Goal: Check status: Check status

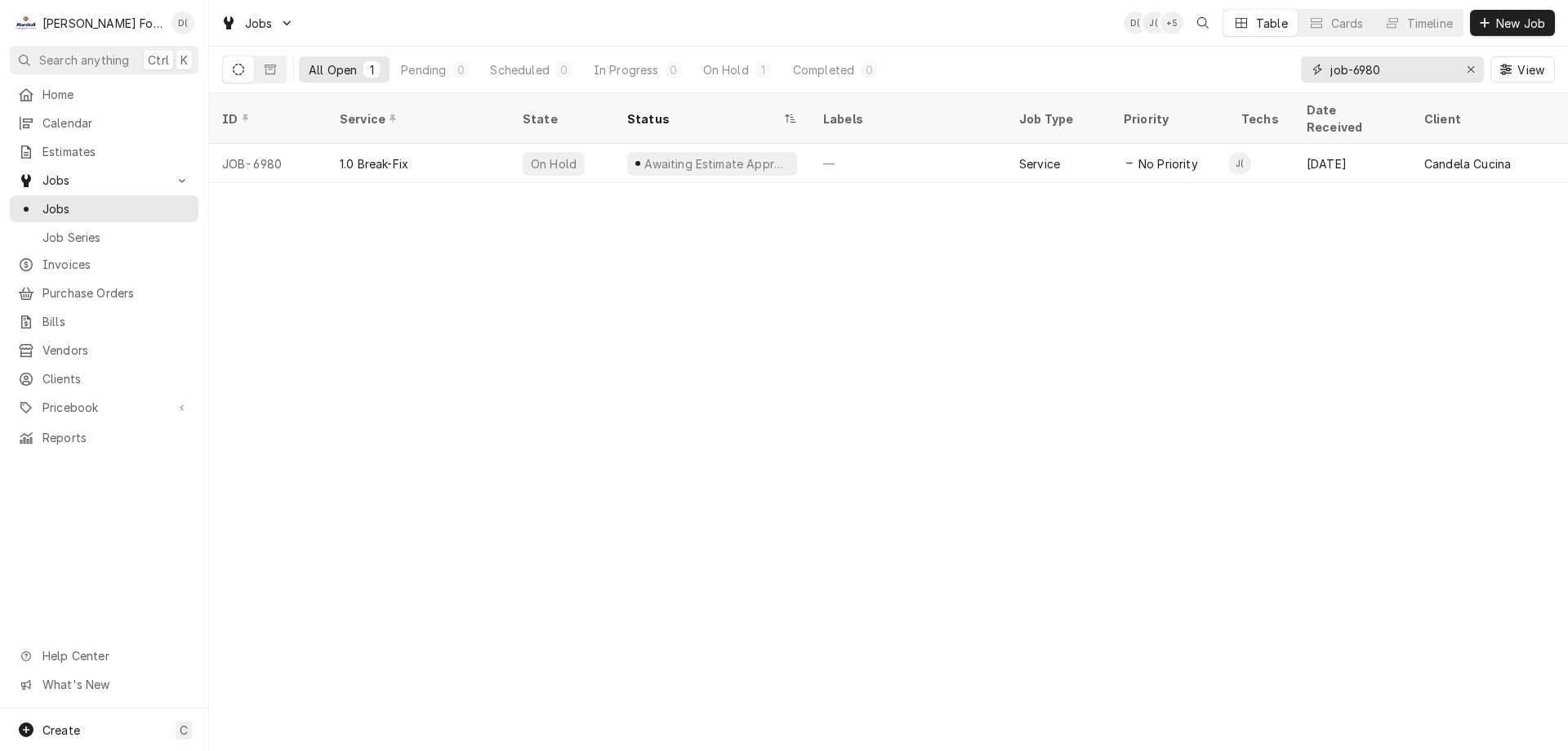
click at [1396, 80] on input "job-6980" at bounding box center [1391, 69] width 123 height 26
type input "j"
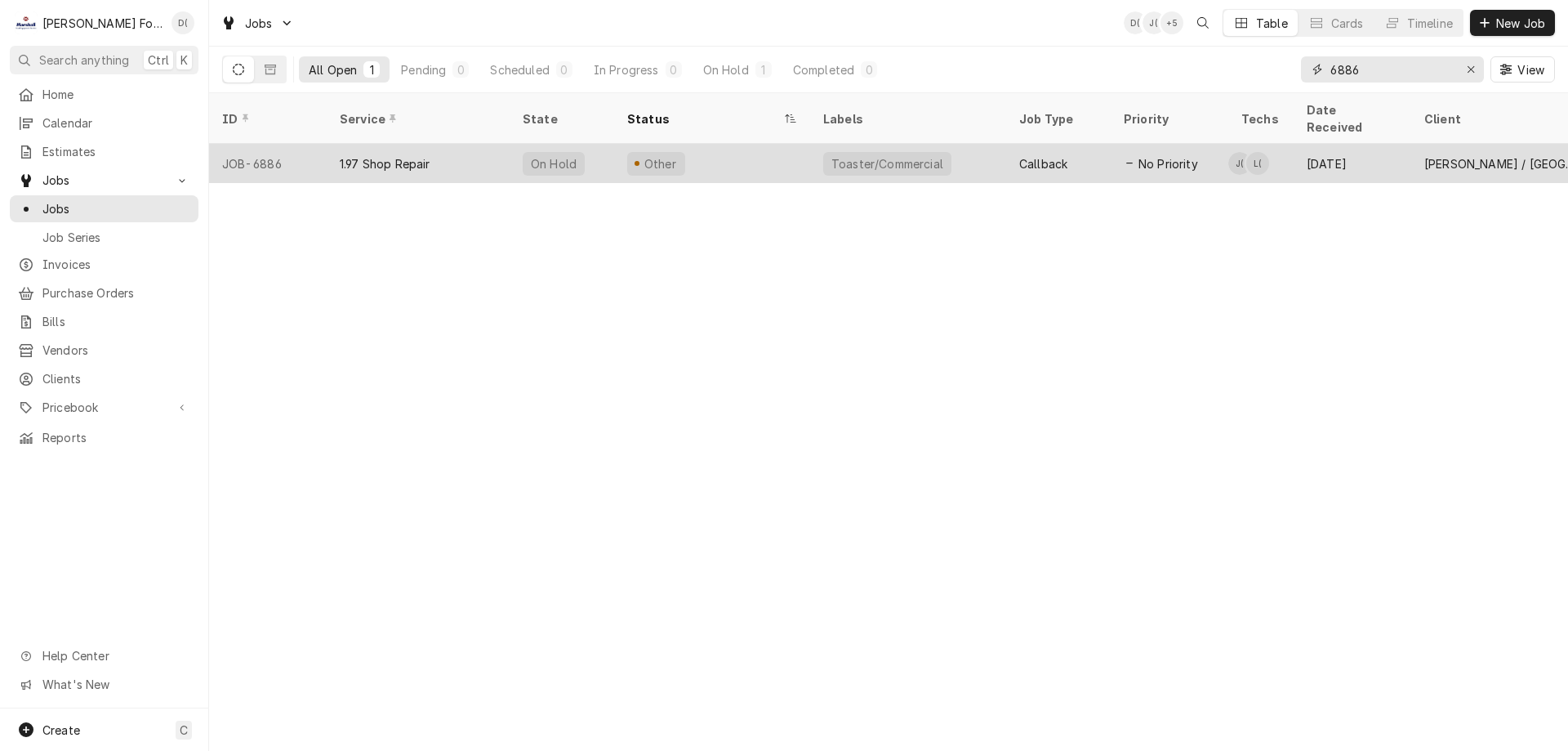
type input "6886"
click at [770, 144] on div "Other" at bounding box center [712, 163] width 196 height 40
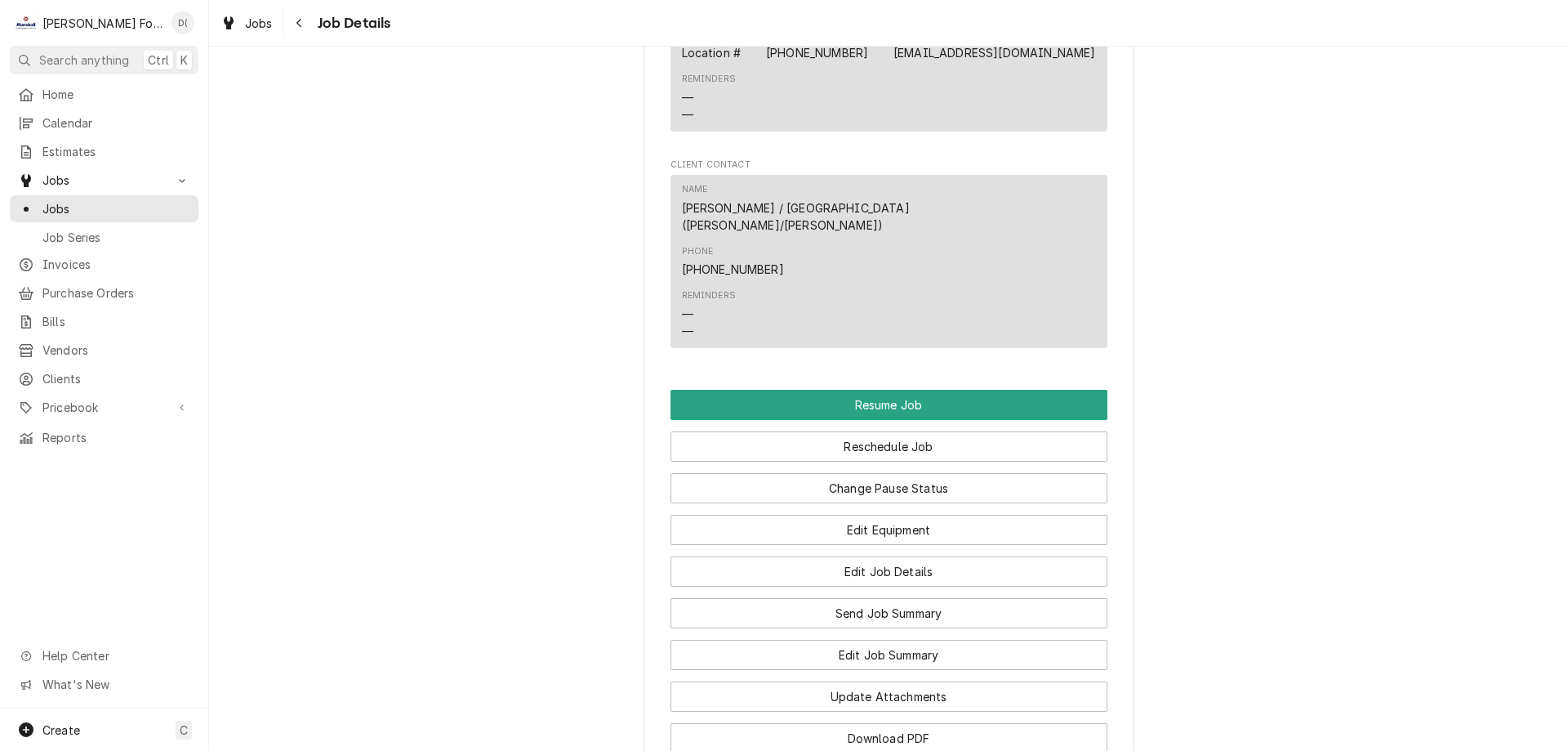
scroll to position [1879, 0]
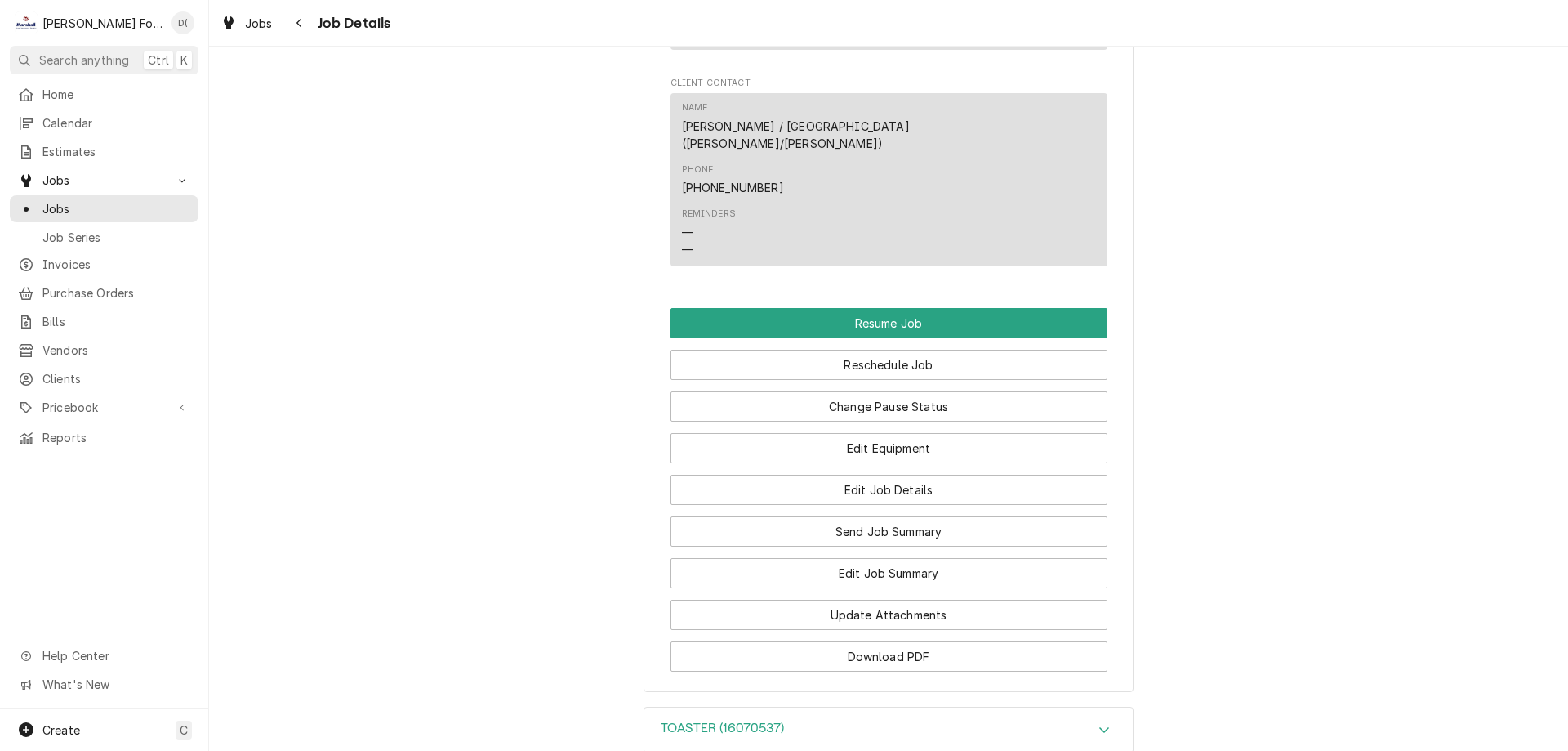
click at [784, 720] on div "TOASTER (16070537)" at bounding box center [723, 730] width 124 height 19
